Goal: Task Accomplishment & Management: Manage account settings

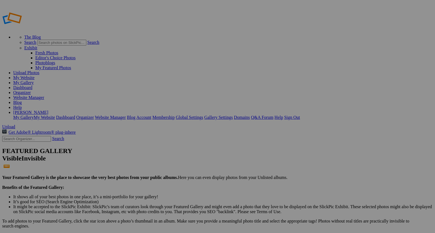
click at [15, 124] on span "Upload" at bounding box center [8, 126] width 13 height 5
click at [159, 62] on div "Public Album" at bounding box center [159, 62] width 34 height 5
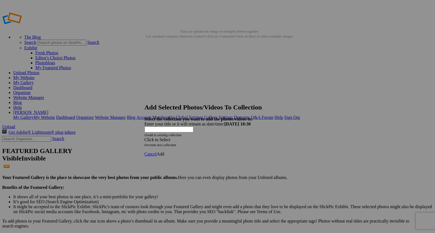
click at [144, 137] on span at bounding box center [144, 139] width 0 height 5
click at [233, 135] on link "Rocking Z [GEOGRAPHIC_DATA]" at bounding box center [200, 132] width 65 height 5
click at [164, 152] on span "Add" at bounding box center [161, 154] width 8 height 5
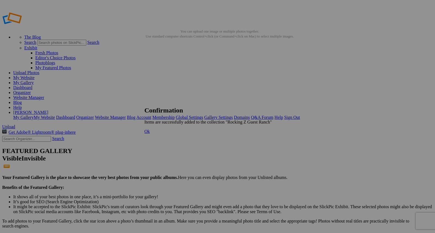
click at [150, 134] on span "Ok" at bounding box center [147, 131] width 6 height 5
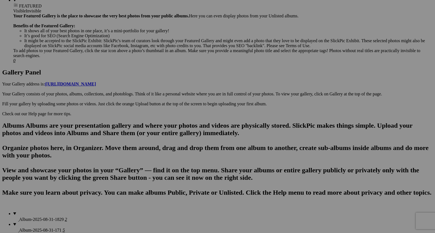
scroll to position [245, 0]
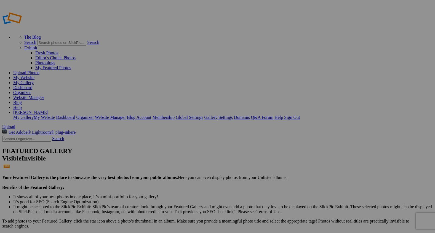
type input "i"
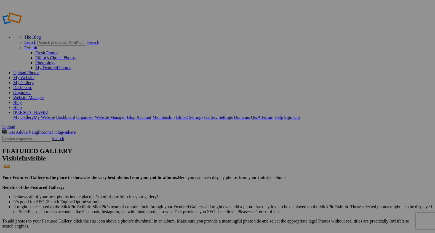
type input "Steadfast Companions"
type input "2"
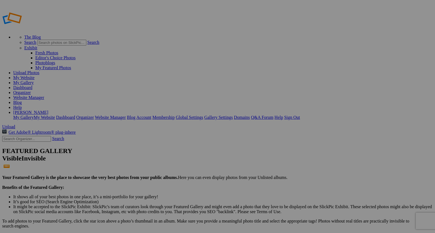
type input "Whispers Of The Mountains"
